Goal: Information Seeking & Learning: Learn about a topic

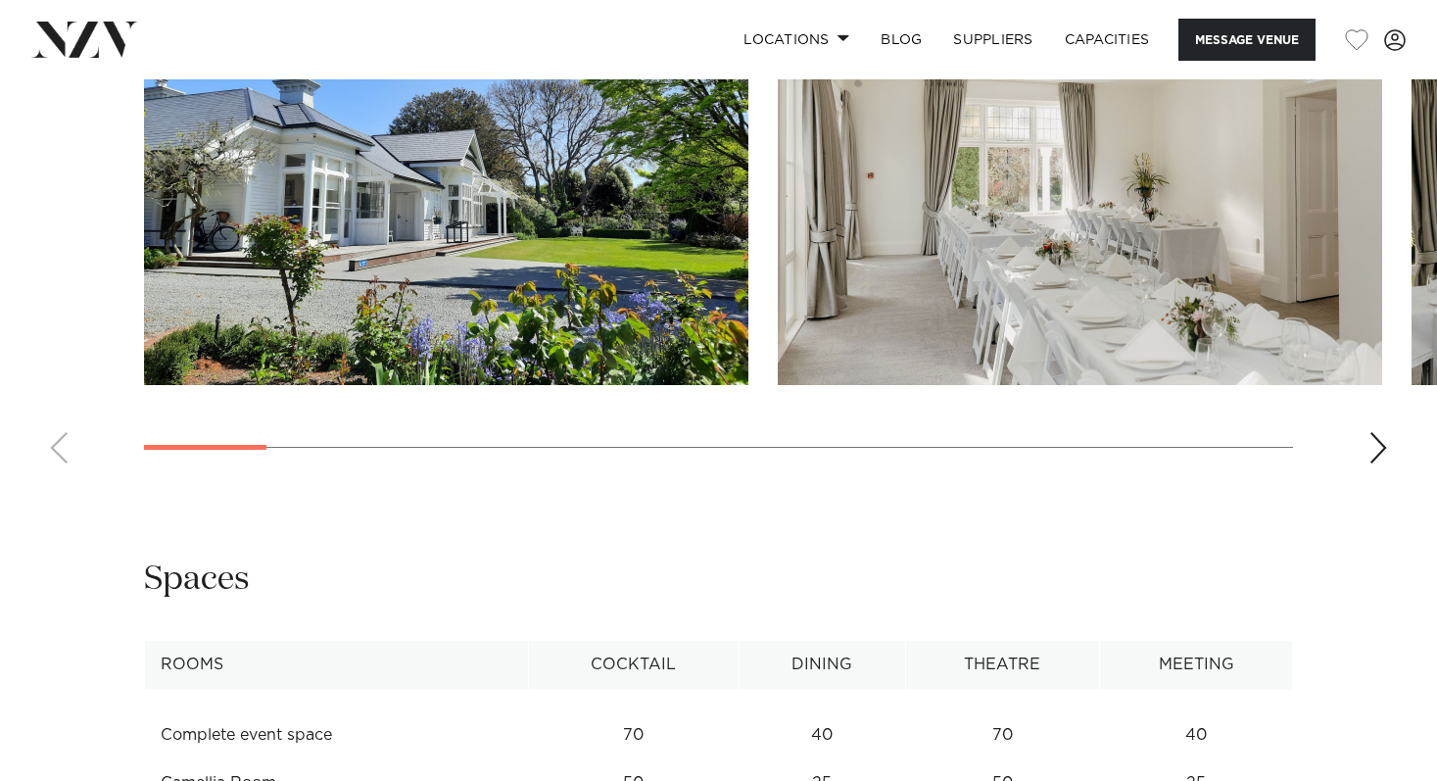
scroll to position [1837, 0]
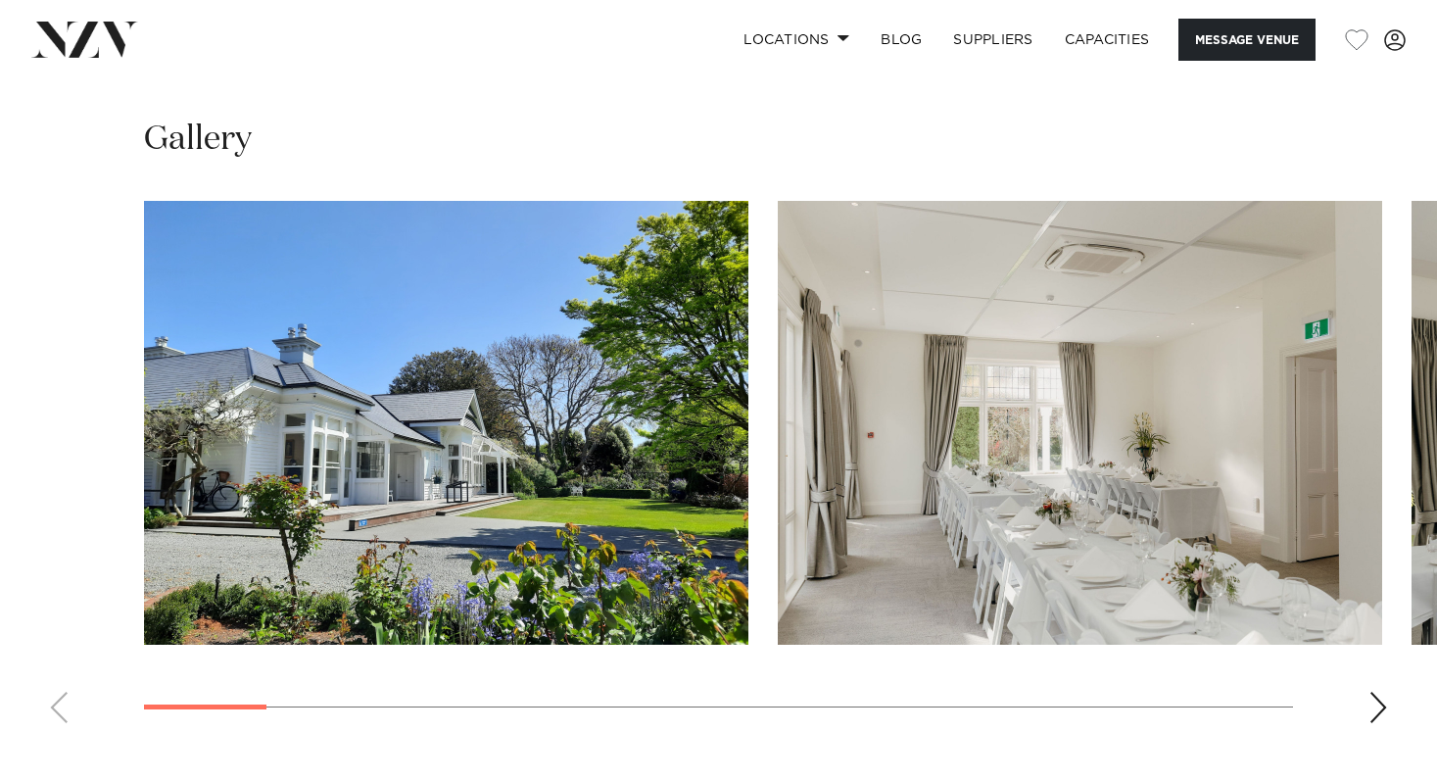
click at [1367, 618] on swiper-container at bounding box center [718, 470] width 1437 height 538
click at [1384, 692] on div "Next slide" at bounding box center [1379, 707] width 20 height 31
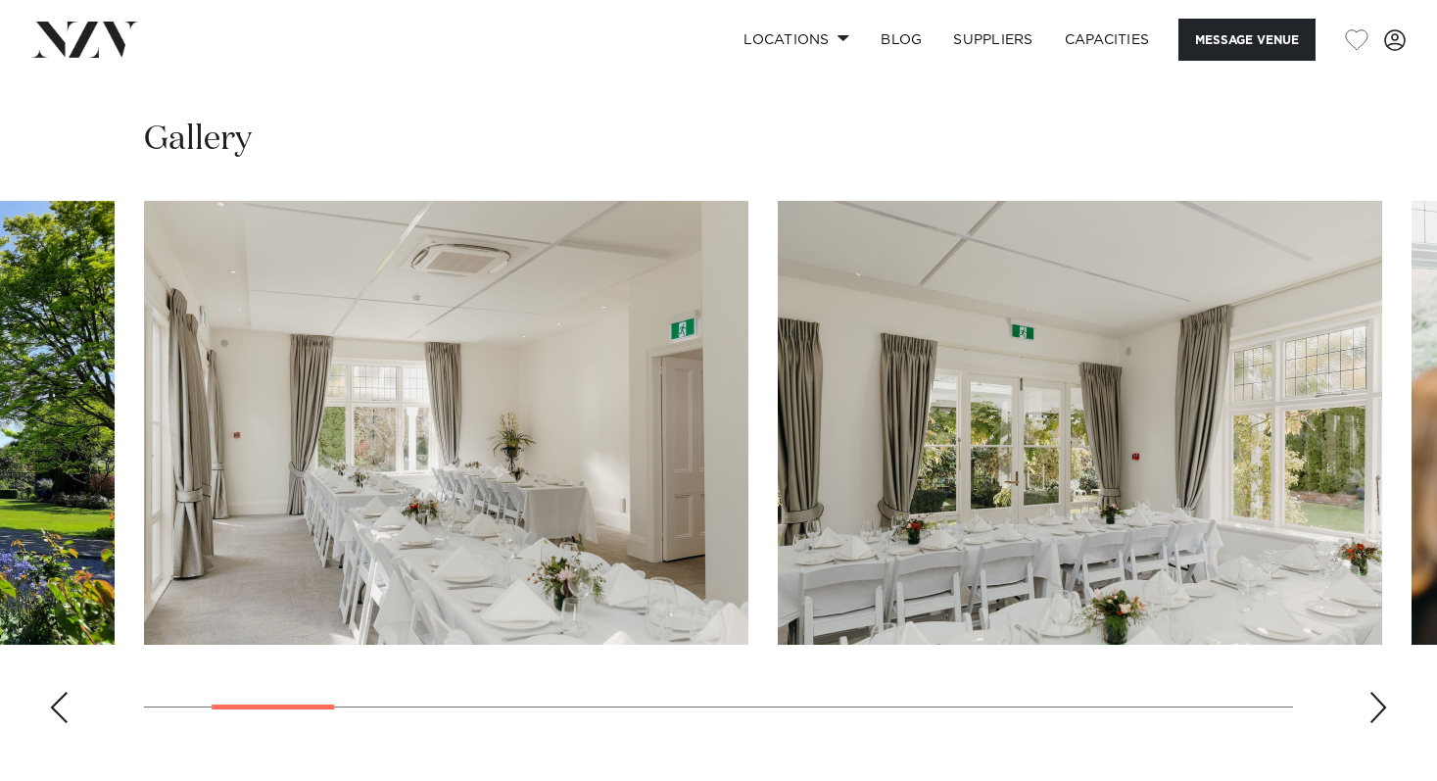
click at [1385, 692] on div "Next slide" at bounding box center [1379, 707] width 20 height 31
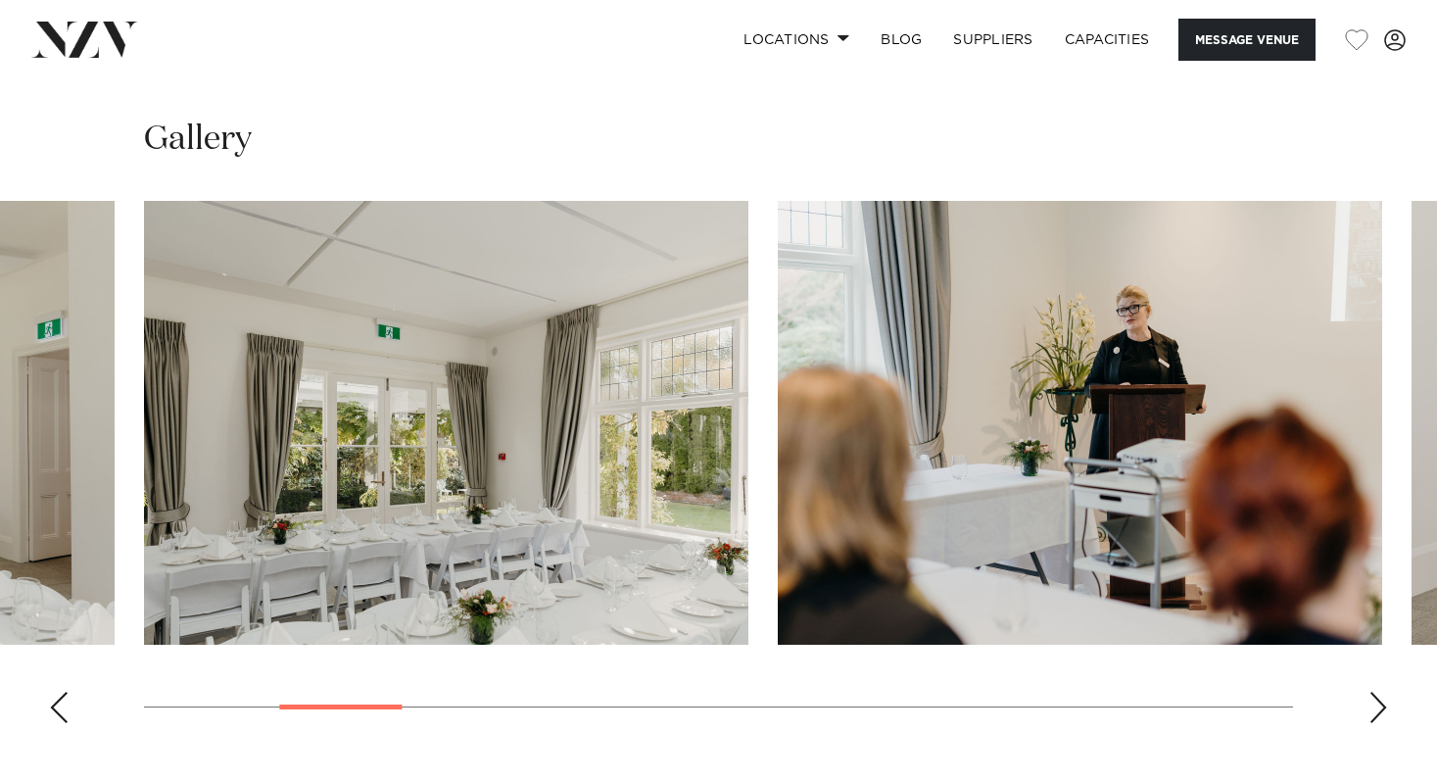
click at [1385, 692] on div "Next slide" at bounding box center [1379, 707] width 20 height 31
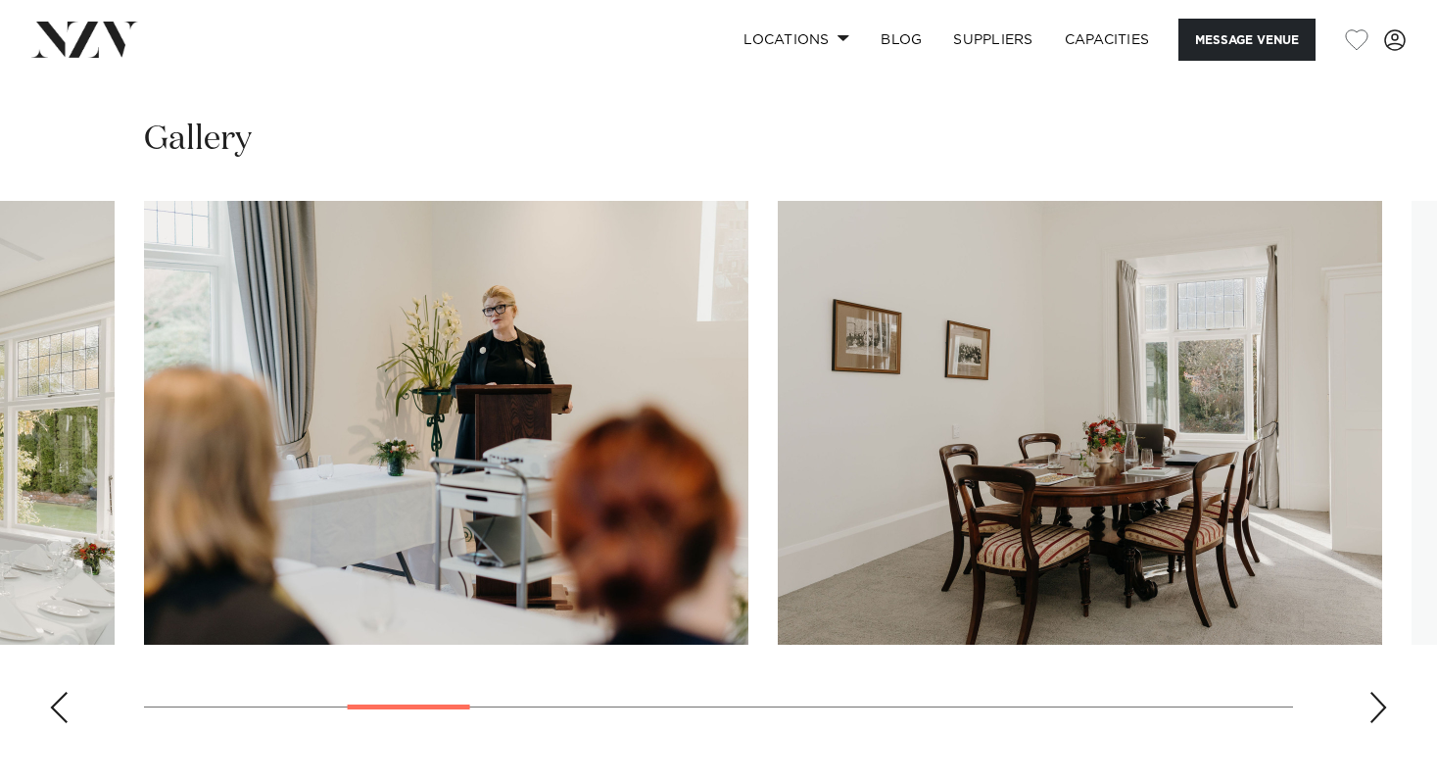
click at [1385, 692] on div "Next slide" at bounding box center [1379, 707] width 20 height 31
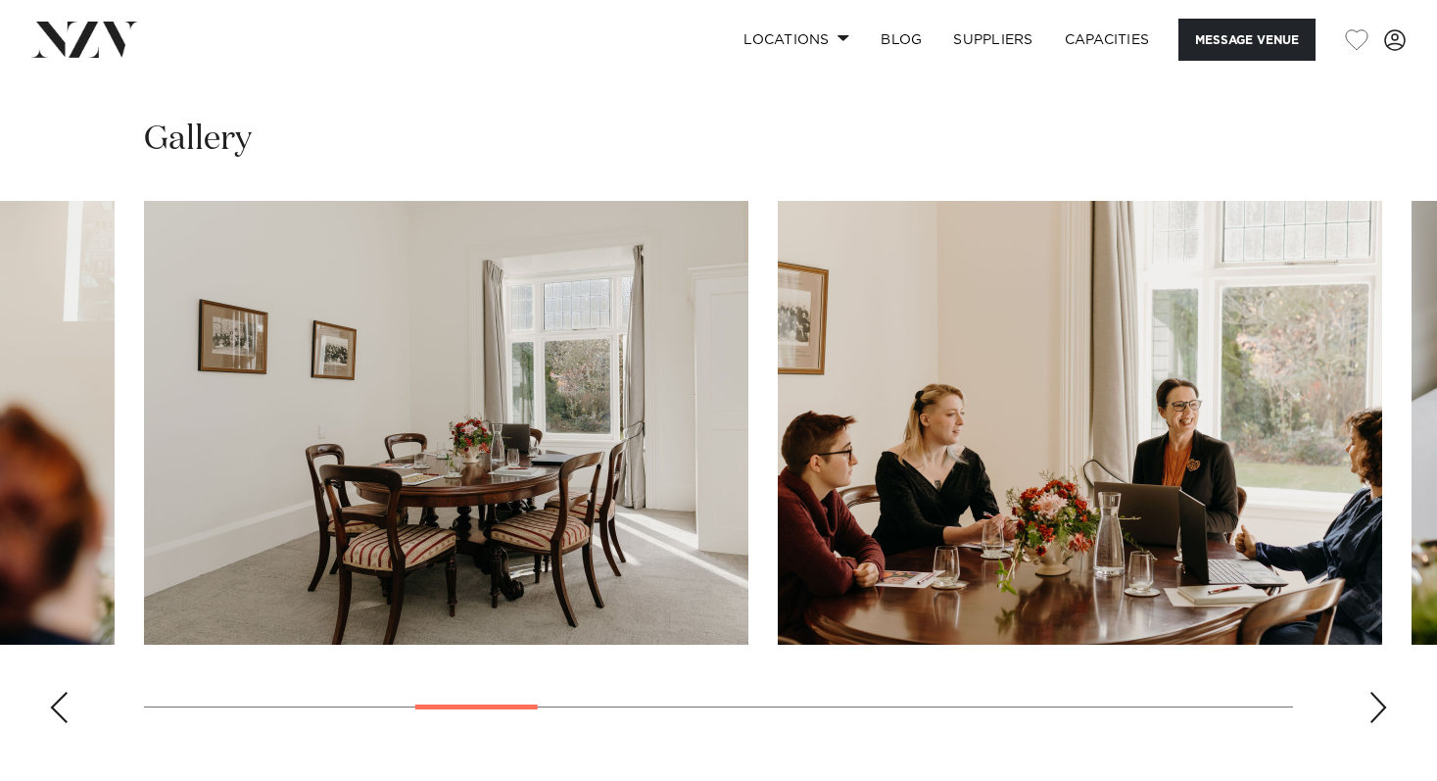
click at [1385, 692] on div "Next slide" at bounding box center [1379, 707] width 20 height 31
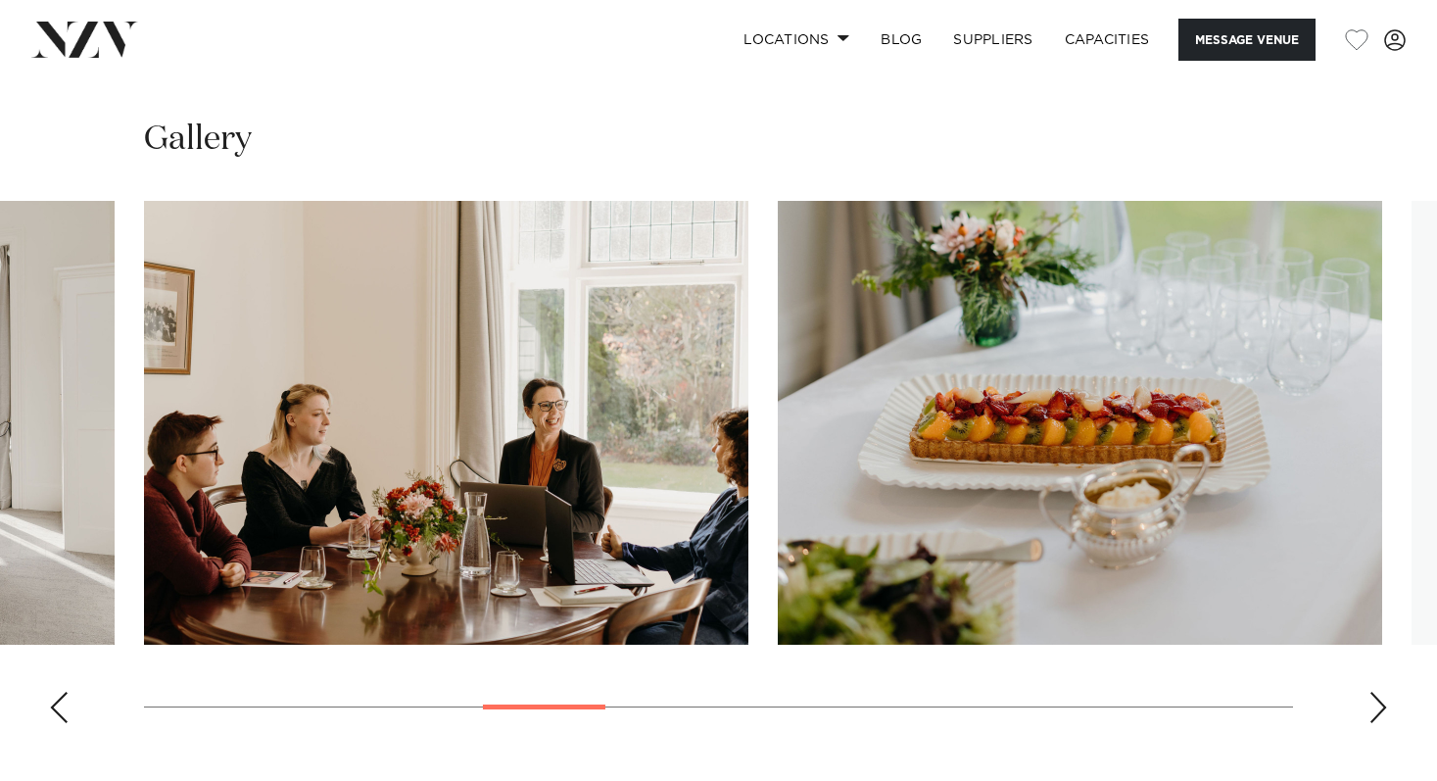
click at [1385, 692] on div "Next slide" at bounding box center [1379, 707] width 20 height 31
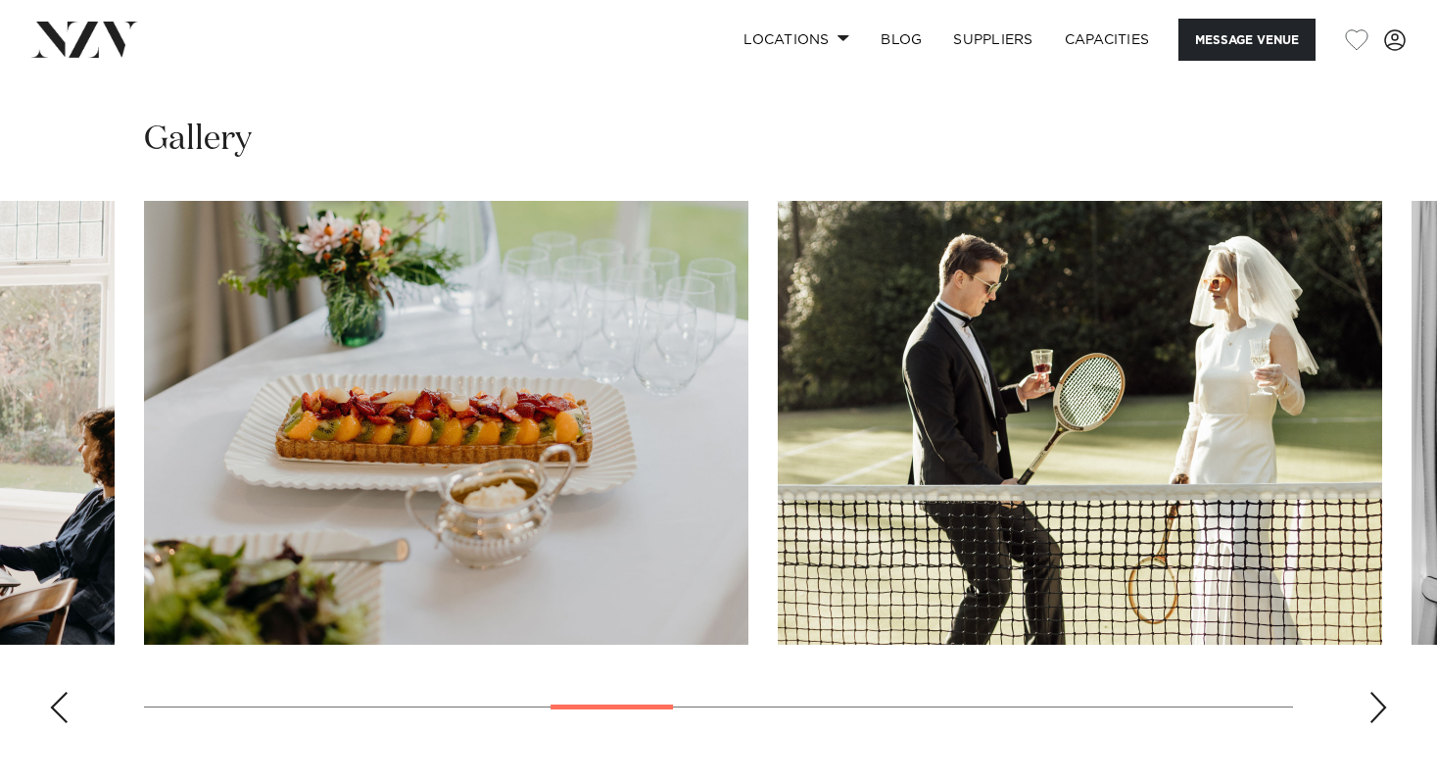
click at [1385, 692] on div "Next slide" at bounding box center [1379, 707] width 20 height 31
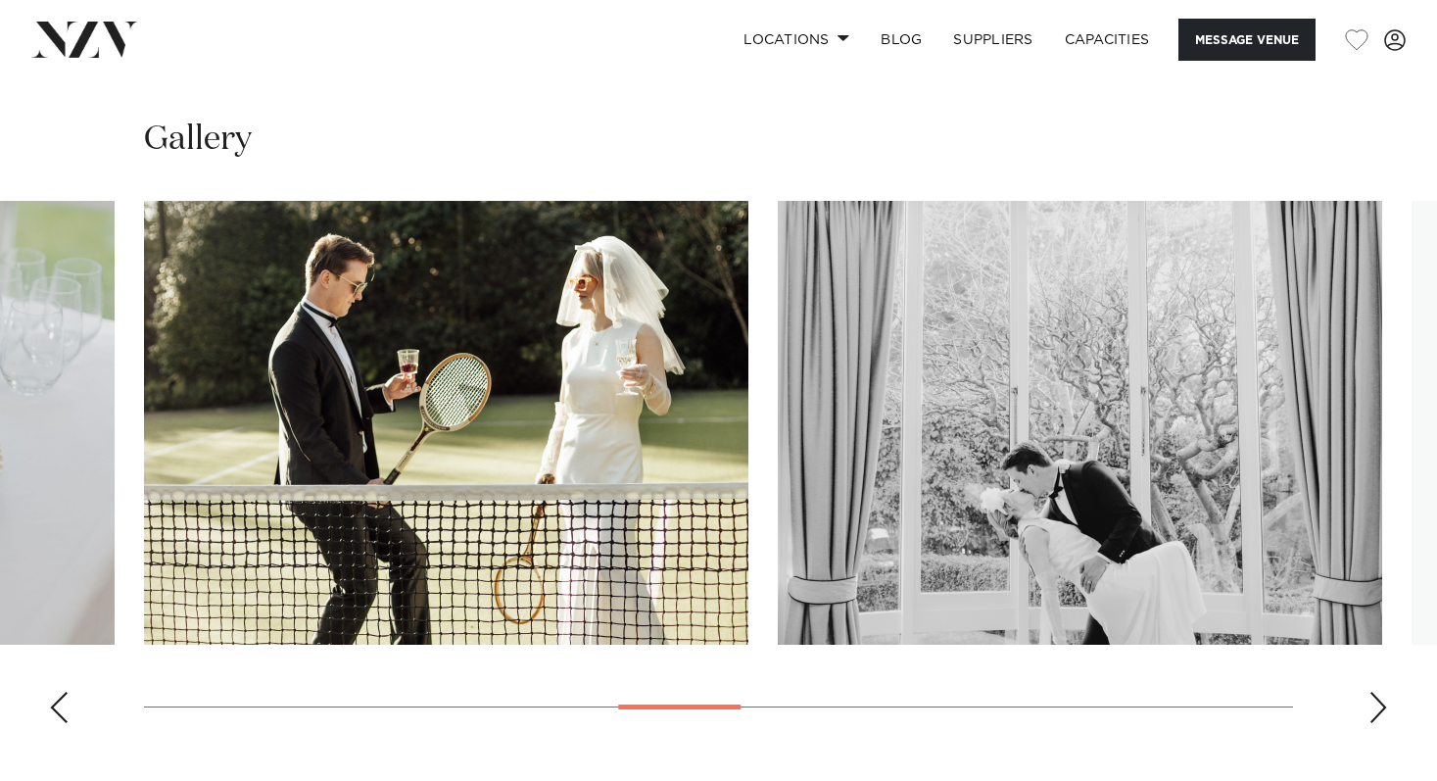
click at [1385, 692] on div "Next slide" at bounding box center [1379, 707] width 20 height 31
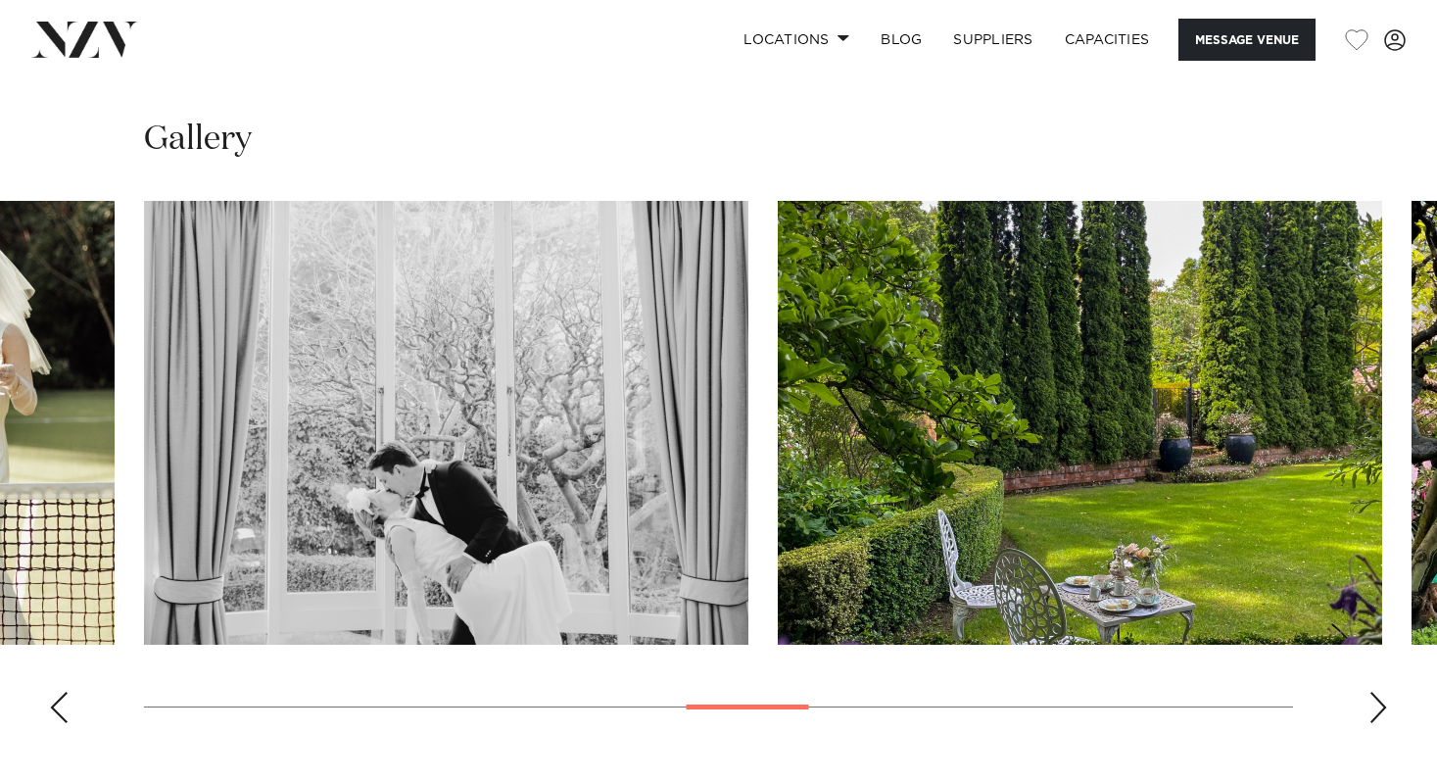
click at [1385, 692] on div "Next slide" at bounding box center [1379, 707] width 20 height 31
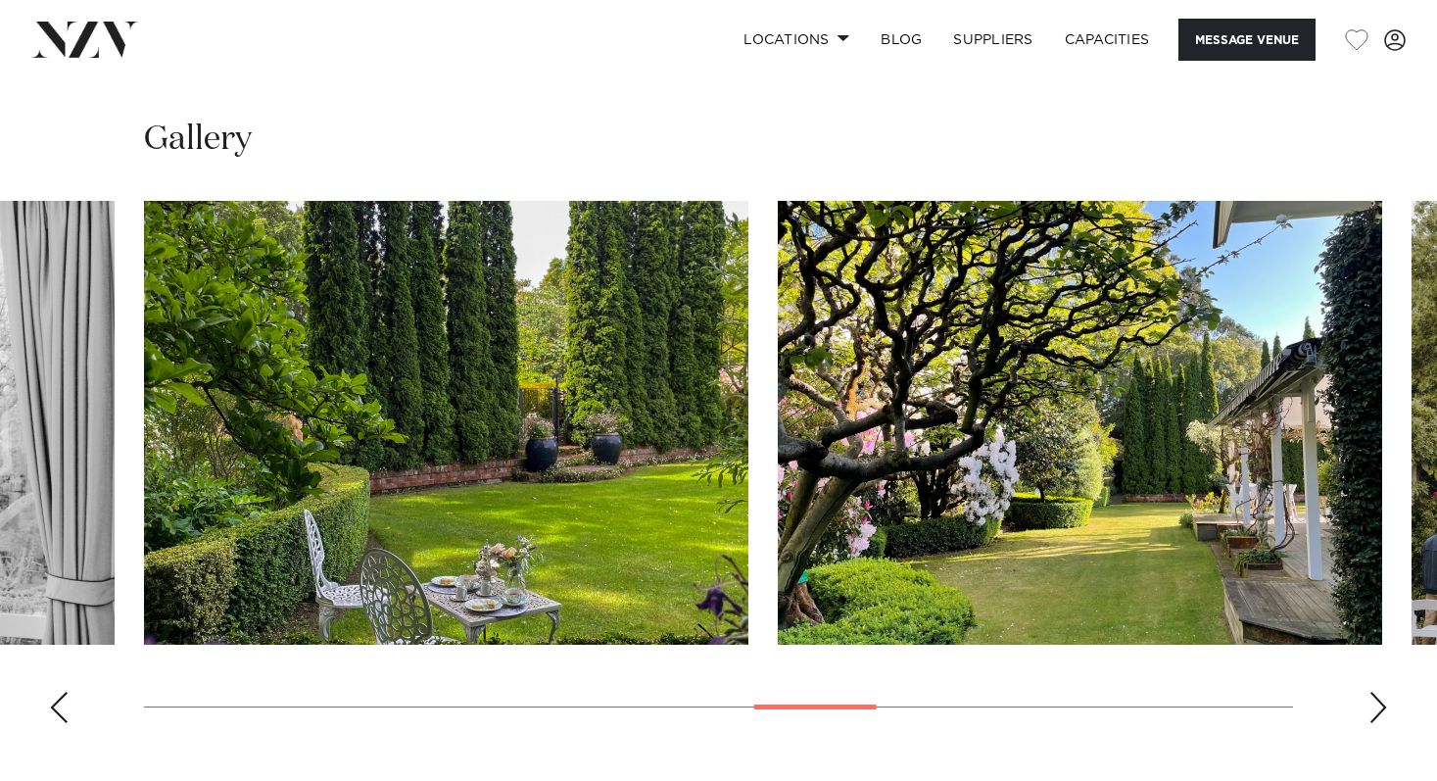
click at [1385, 692] on div "Next slide" at bounding box center [1379, 707] width 20 height 31
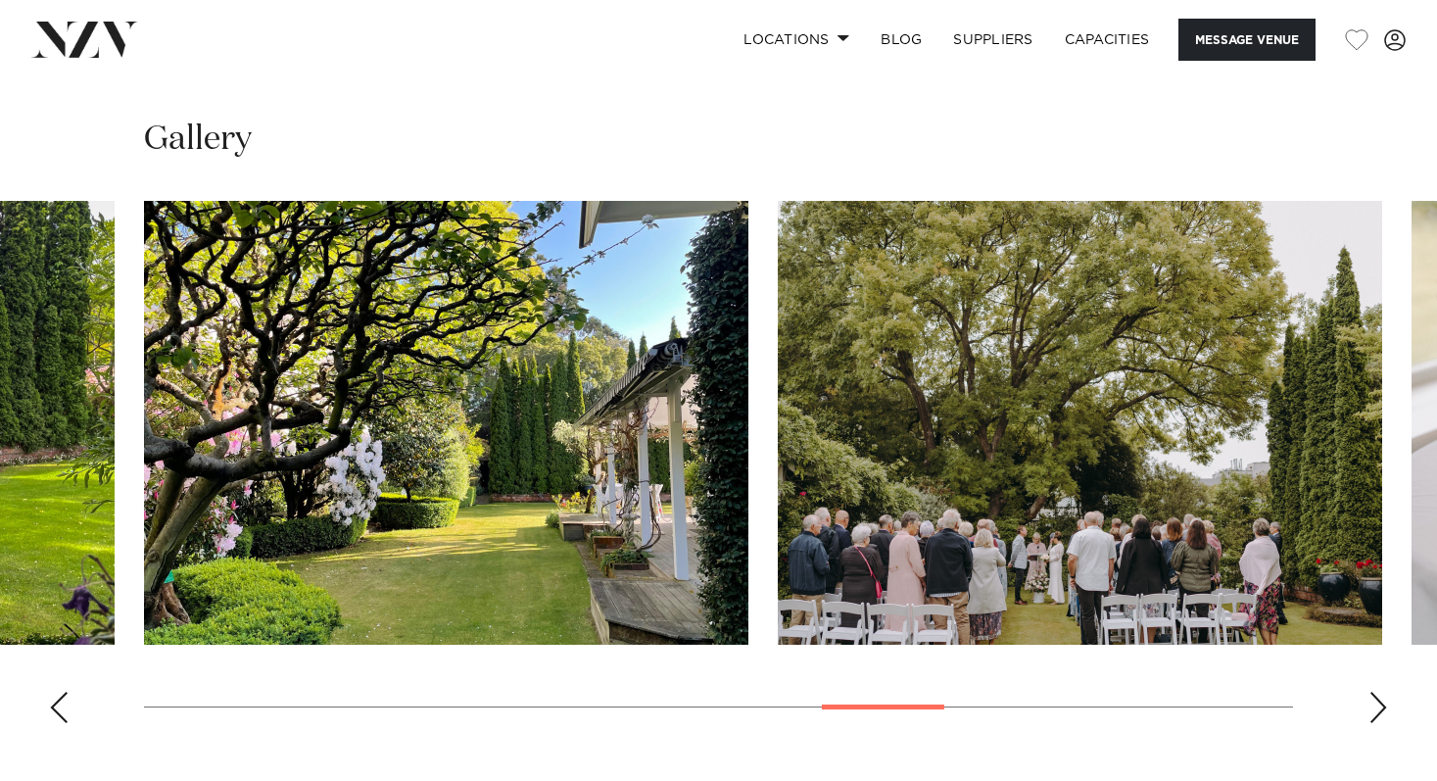
click at [1385, 692] on div "Next slide" at bounding box center [1379, 707] width 20 height 31
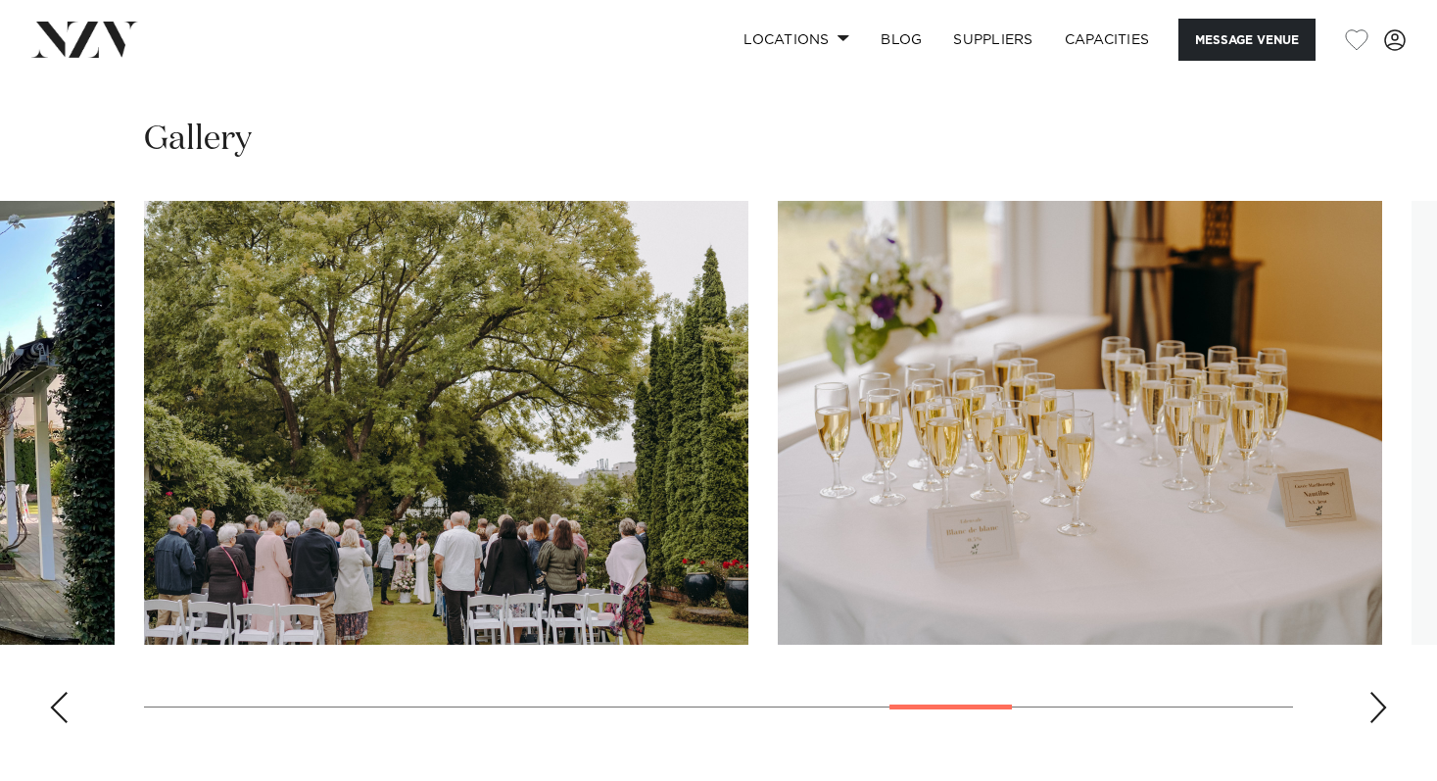
click at [1385, 692] on div "Next slide" at bounding box center [1379, 707] width 20 height 31
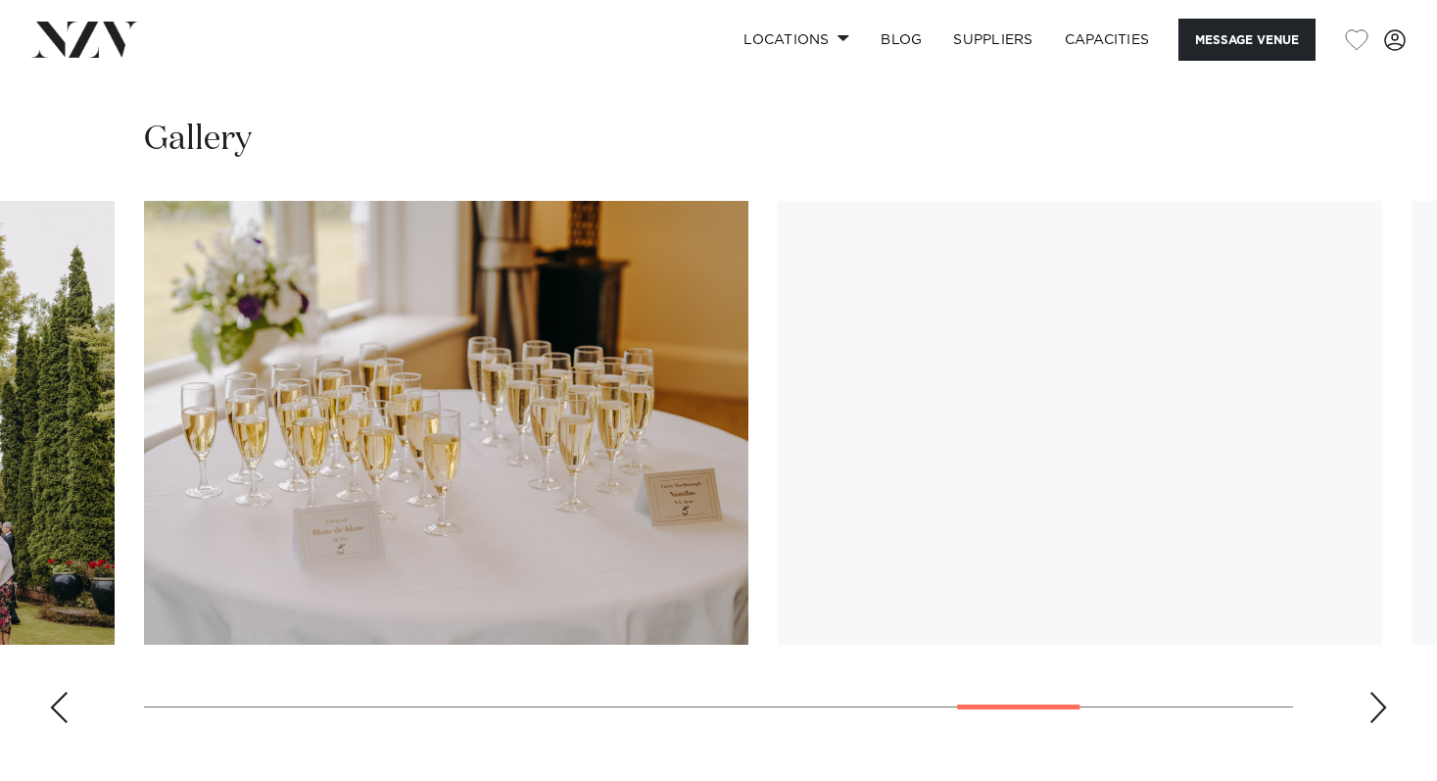
click at [1385, 692] on div "Next slide" at bounding box center [1379, 707] width 20 height 31
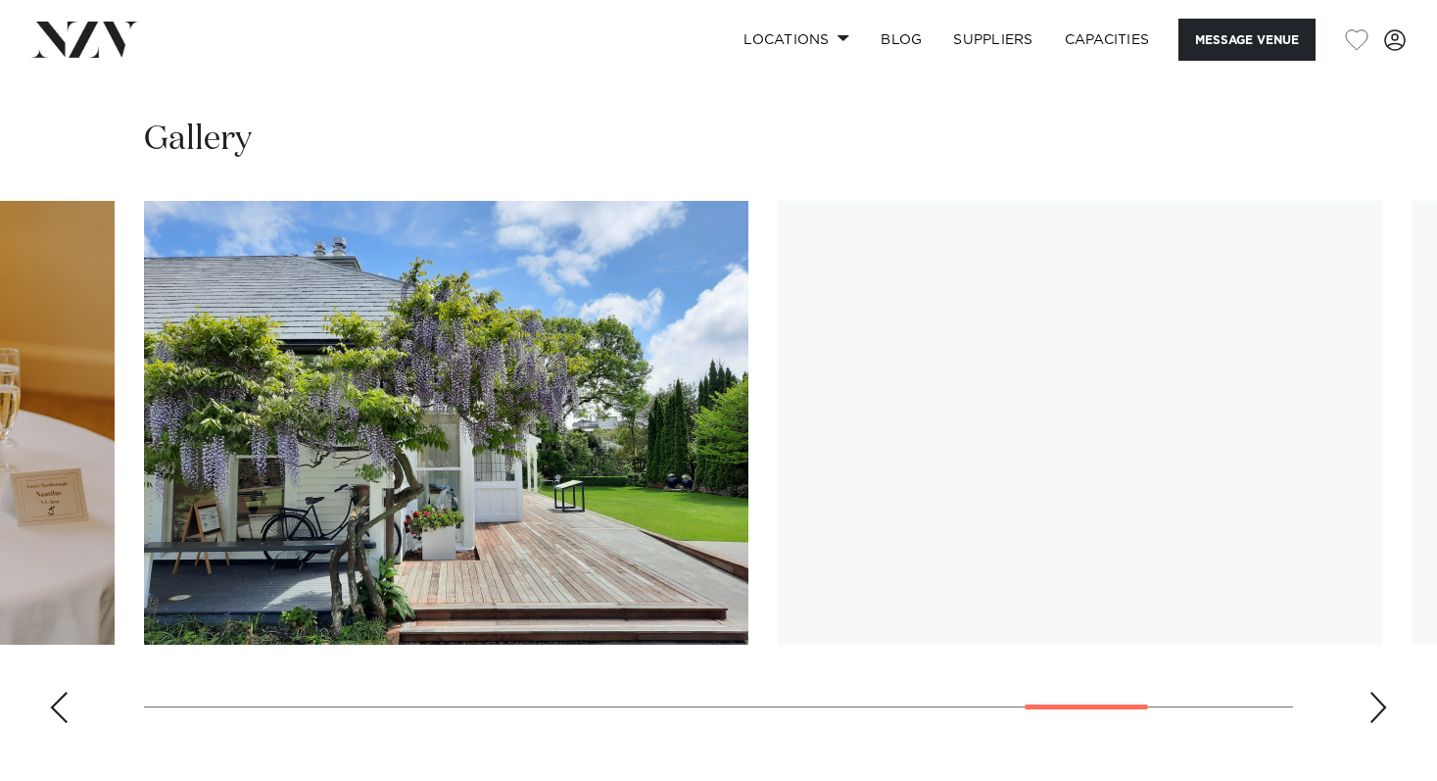
click at [1385, 692] on div "Next slide" at bounding box center [1379, 707] width 20 height 31
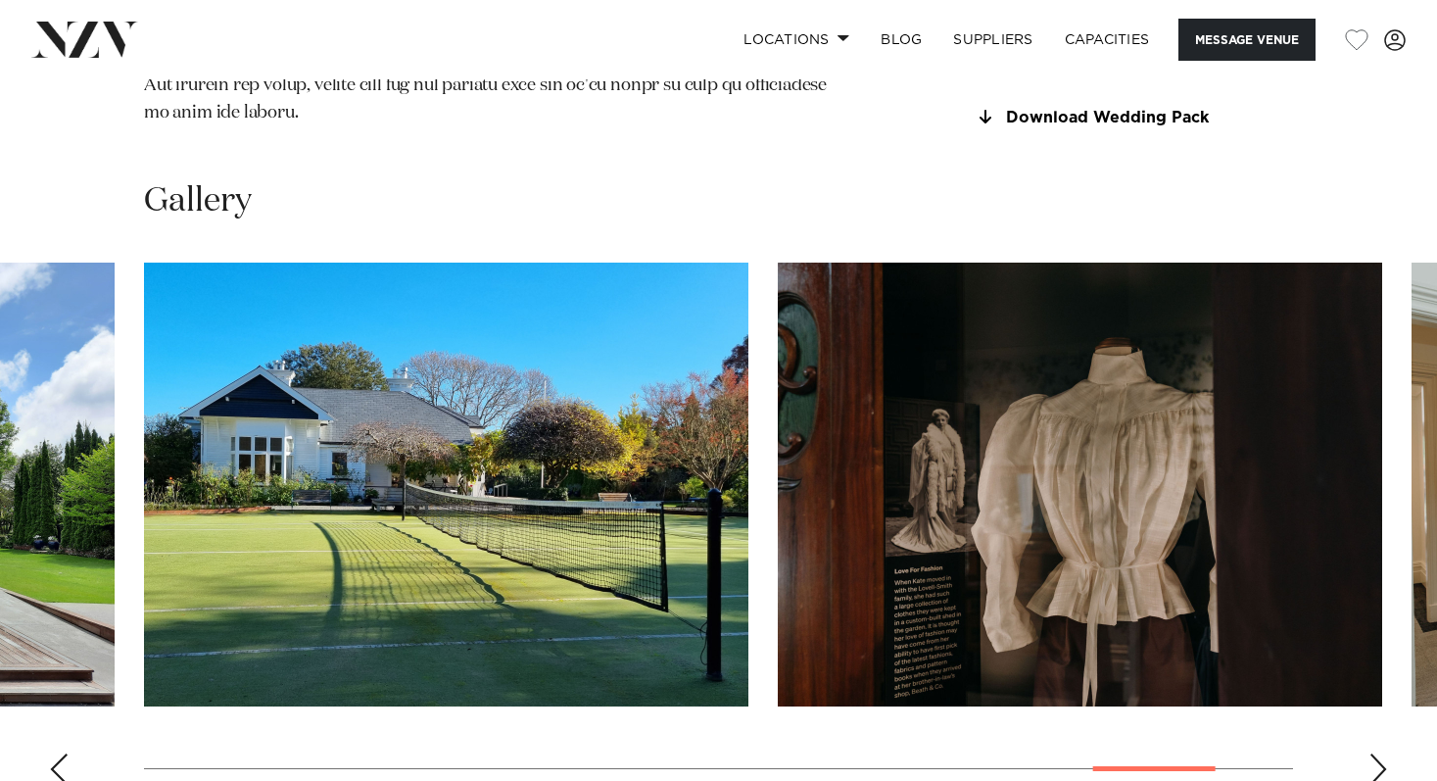
scroll to position [1802, 0]
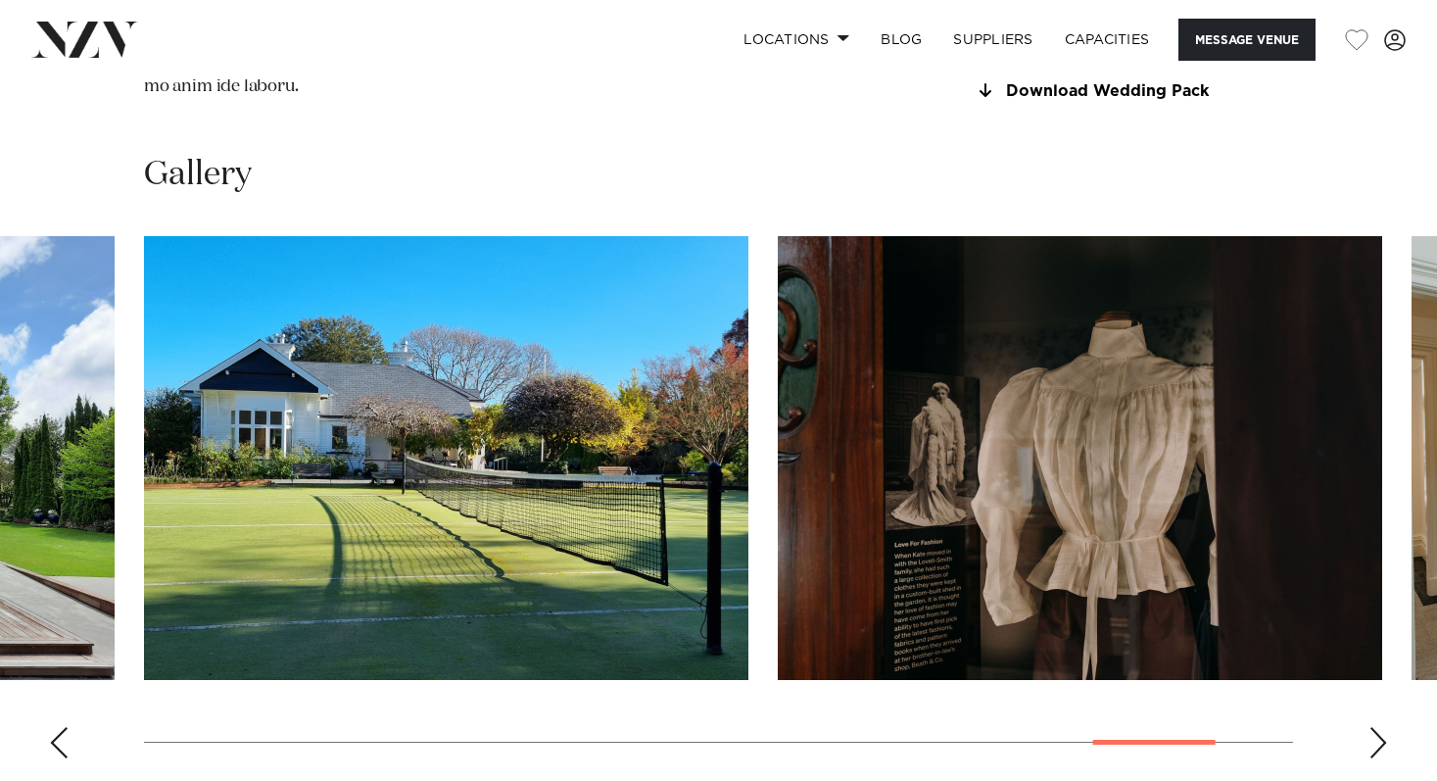
click at [1387, 727] on div "Next slide" at bounding box center [1379, 742] width 20 height 31
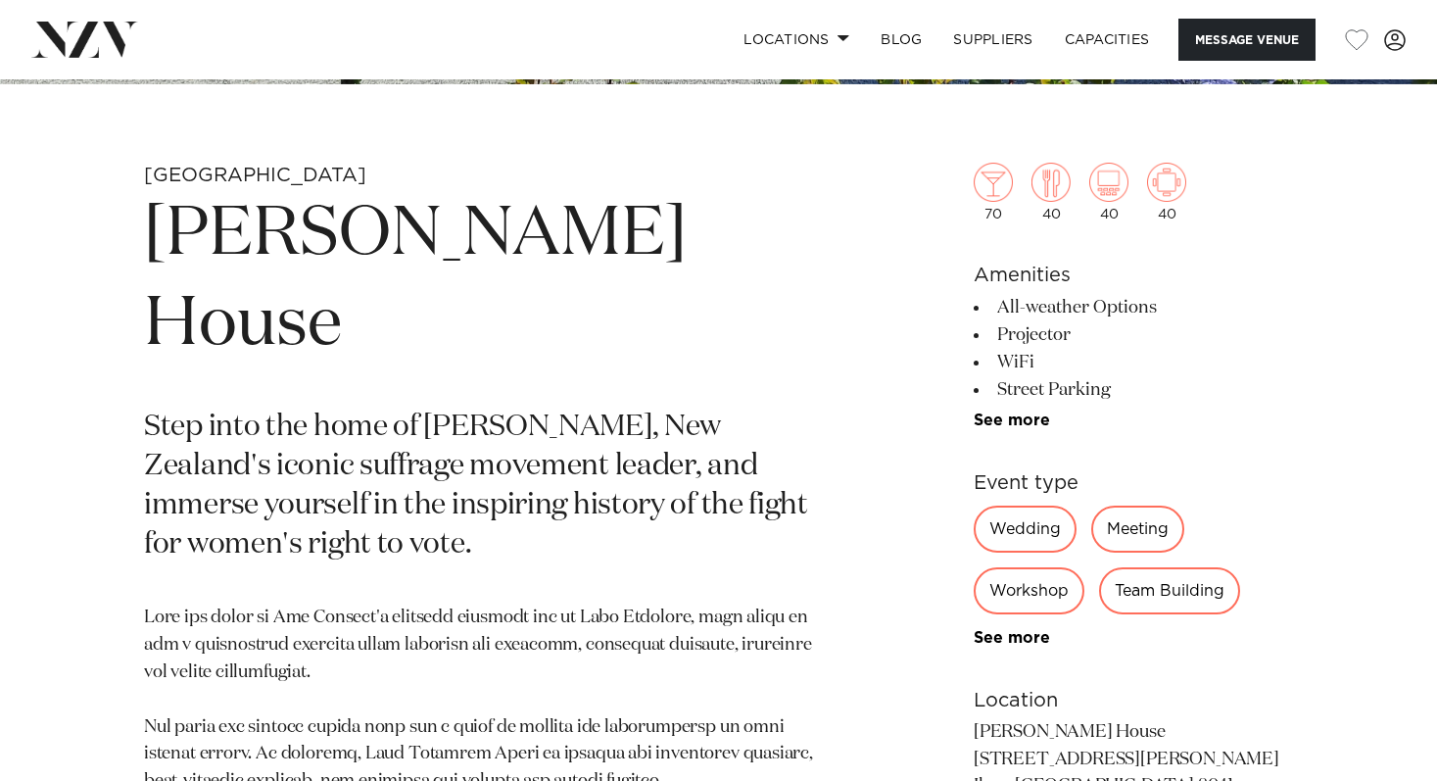
scroll to position [0, 0]
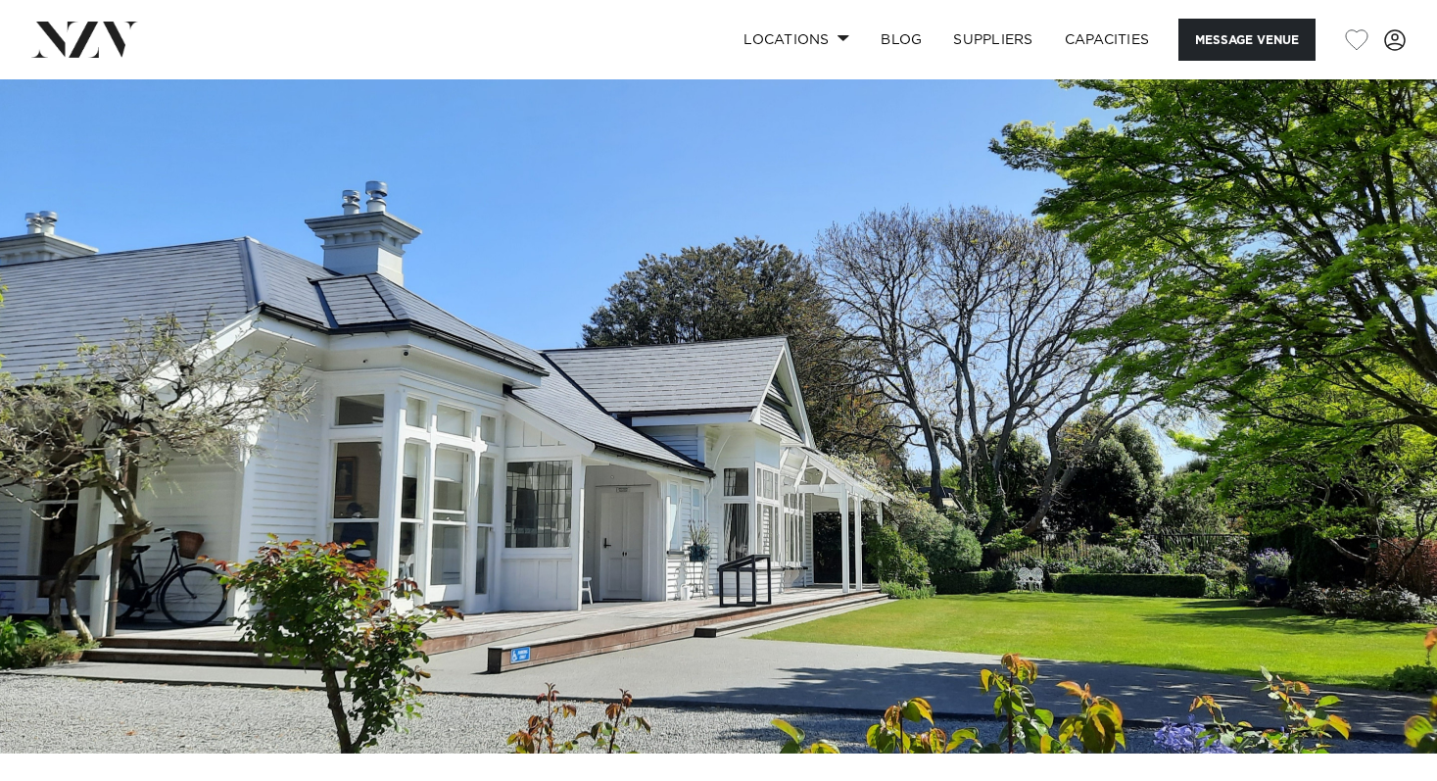
click at [1418, 412] on img at bounding box center [718, 416] width 1437 height 674
